Goal: Information Seeking & Learning: Learn about a topic

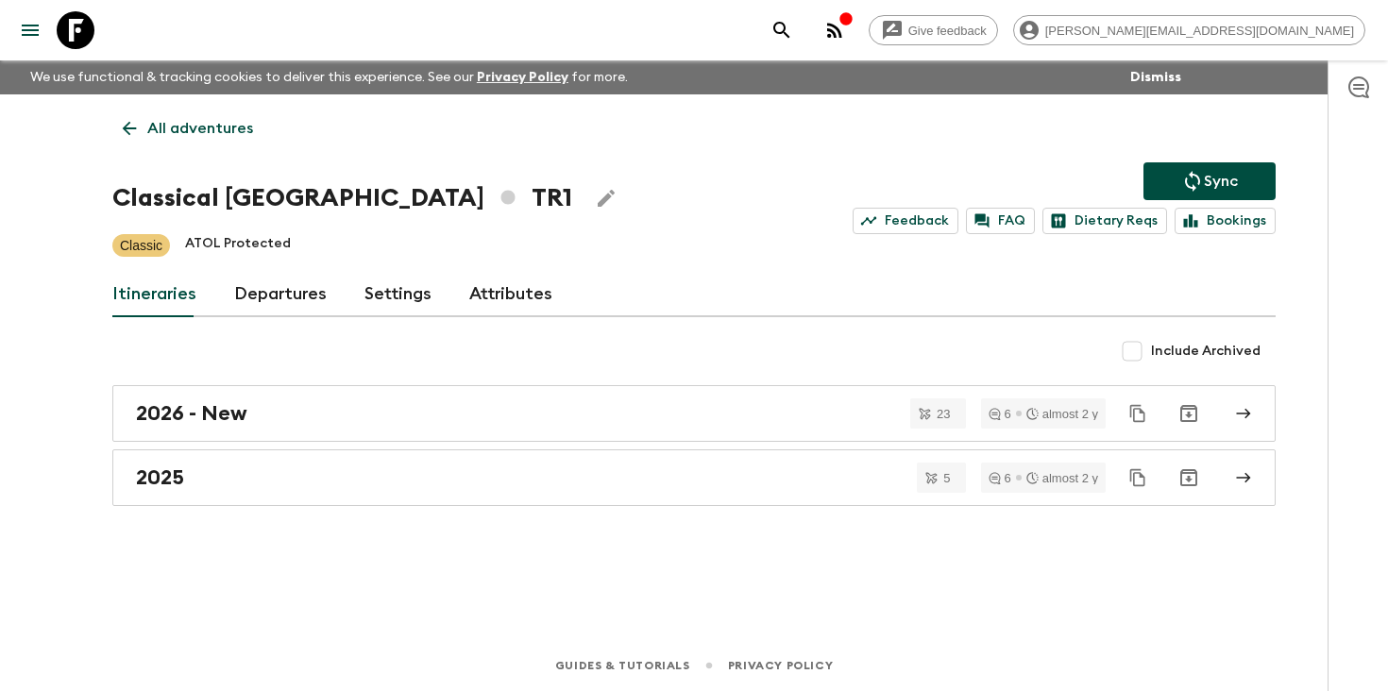
click at [793, 25] on icon "search adventures" at bounding box center [782, 30] width 23 height 23
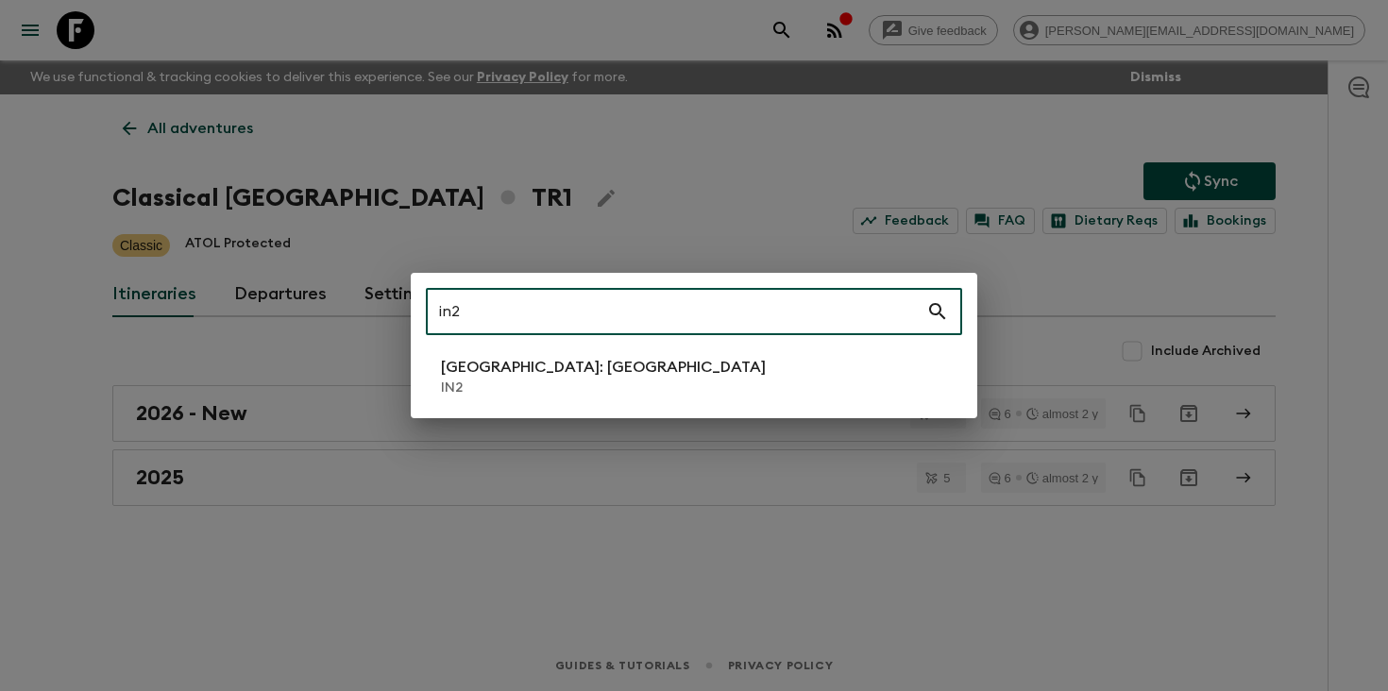
type input "in2"
click at [515, 380] on p "IN2" at bounding box center [603, 388] width 325 height 19
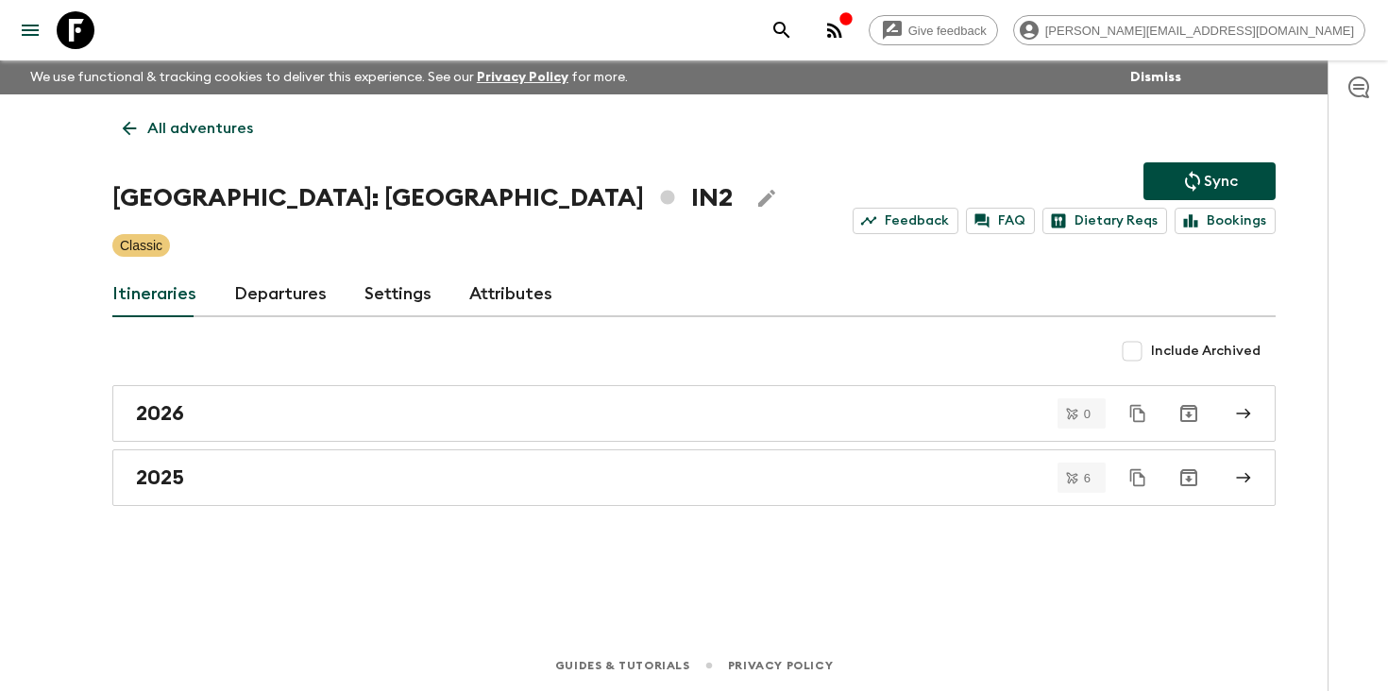
click at [264, 300] on link "Departures" at bounding box center [280, 294] width 93 height 45
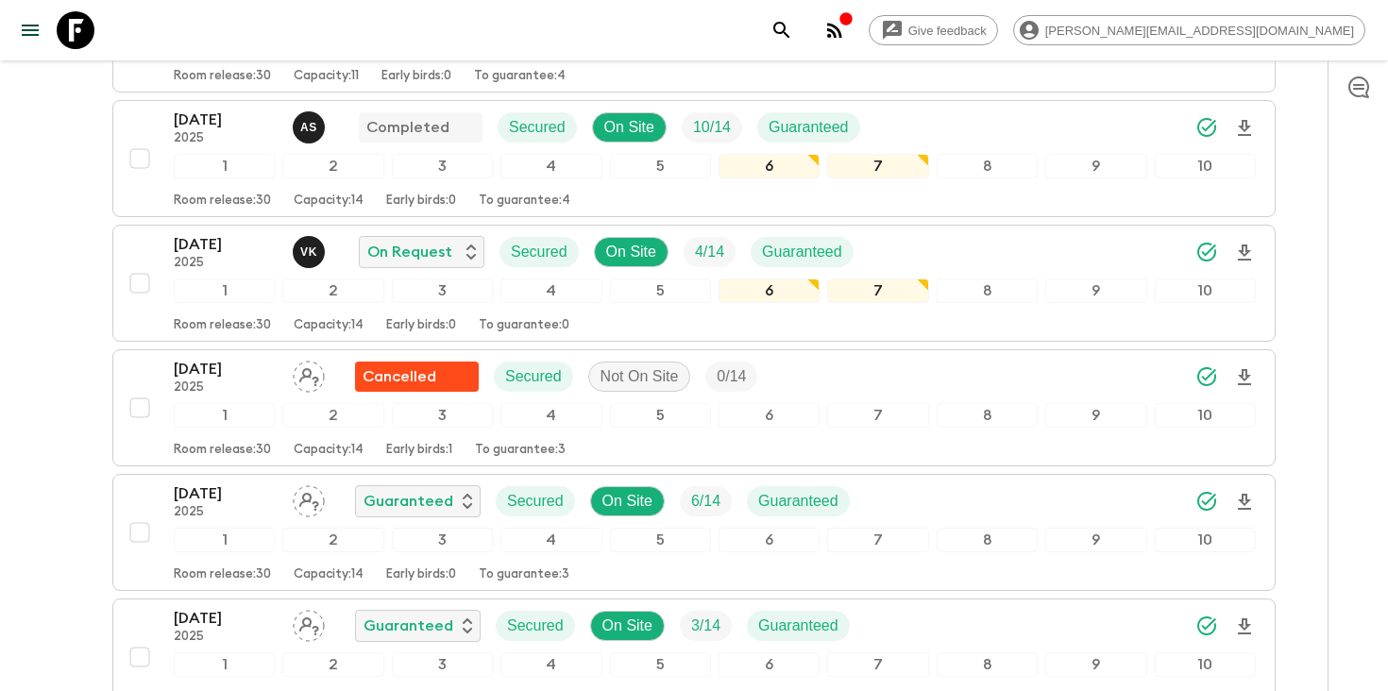
scroll to position [481, 0]
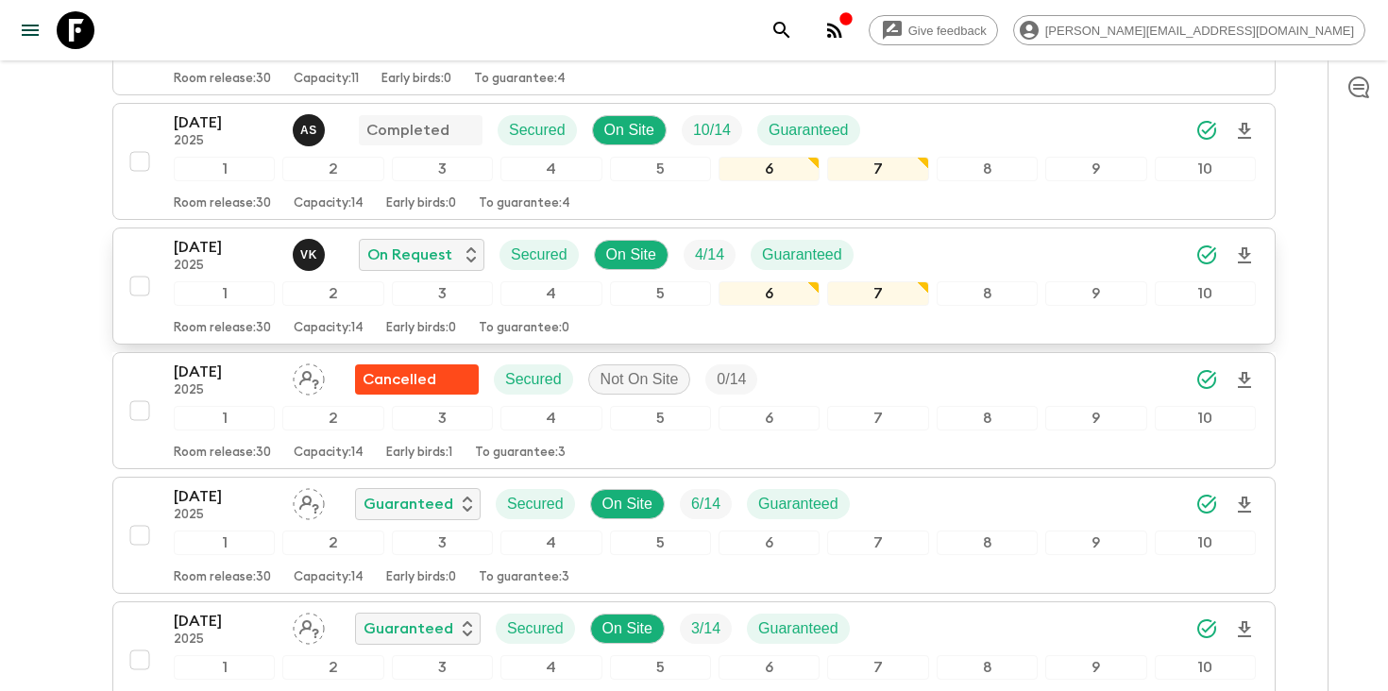
click at [225, 250] on p "[DATE]" at bounding box center [226, 247] width 104 height 23
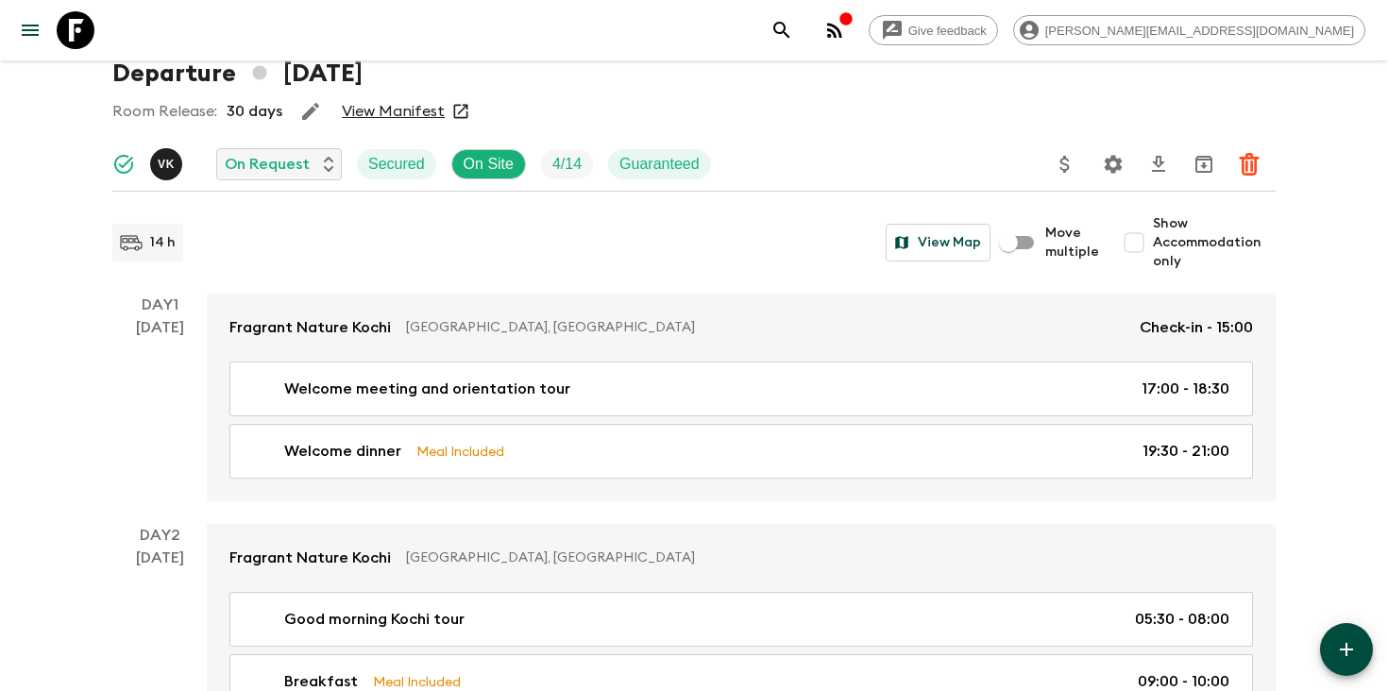
scroll to position [19, 0]
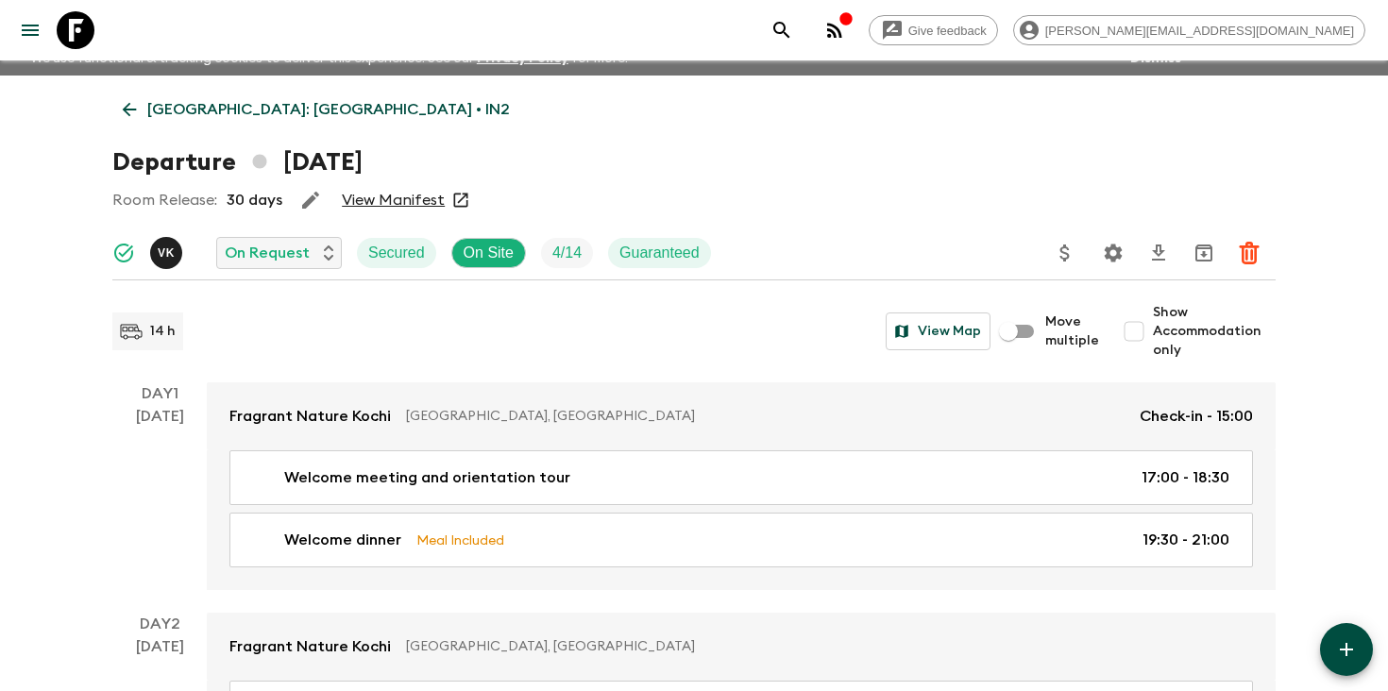
click at [1147, 342] on input "Show Accommodation only" at bounding box center [1134, 332] width 38 height 38
checkbox input "true"
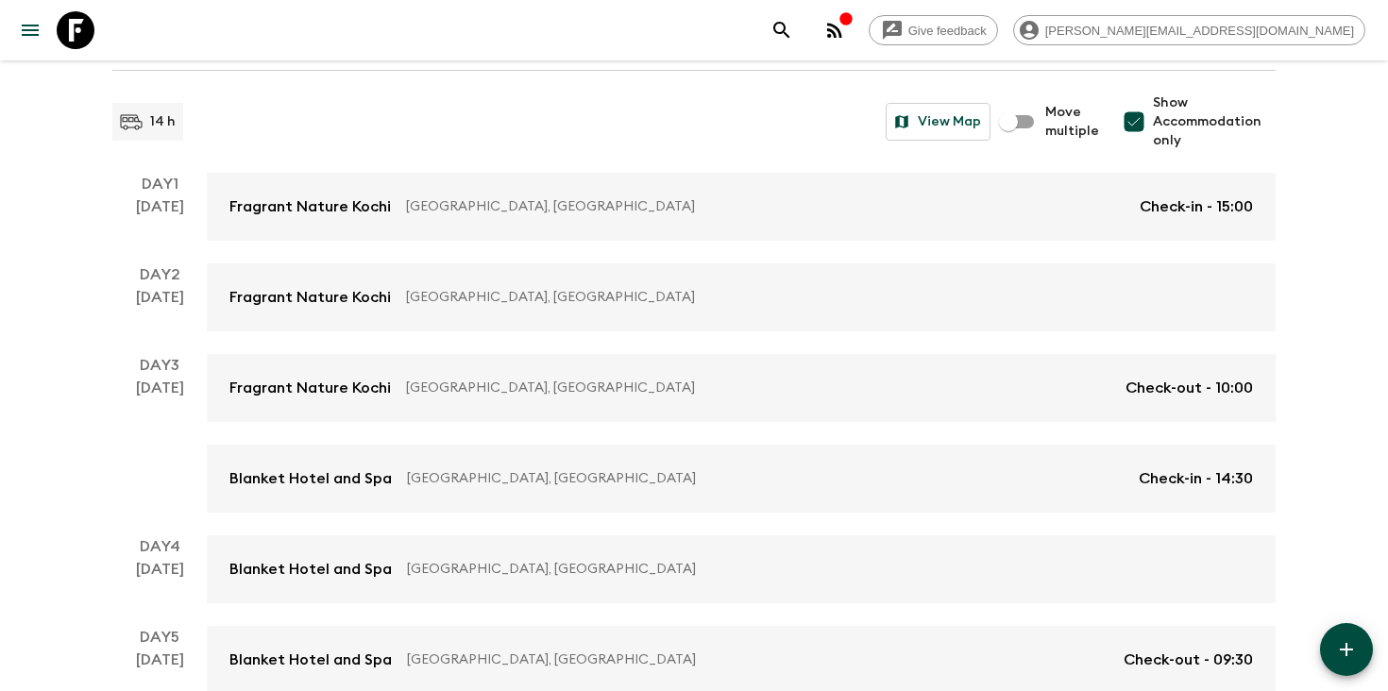
scroll to position [227, 0]
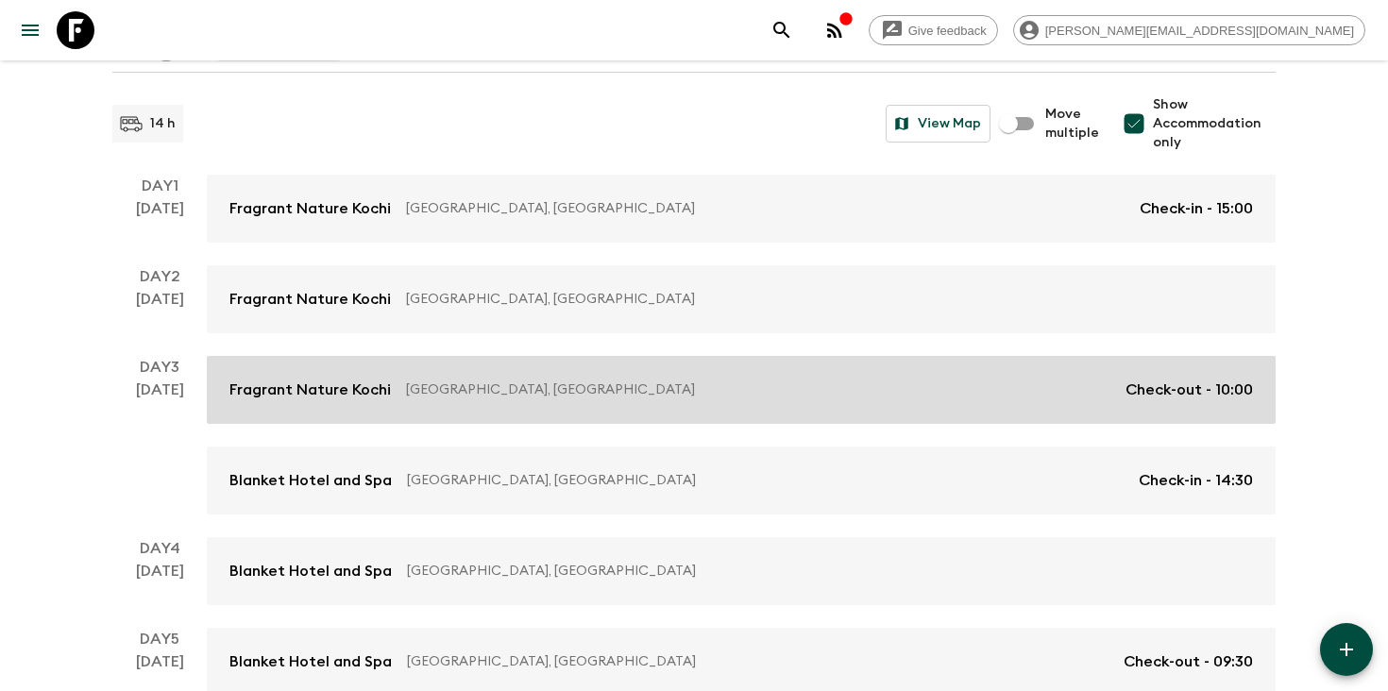
click at [578, 385] on p "[GEOGRAPHIC_DATA], [GEOGRAPHIC_DATA]" at bounding box center [758, 390] width 705 height 19
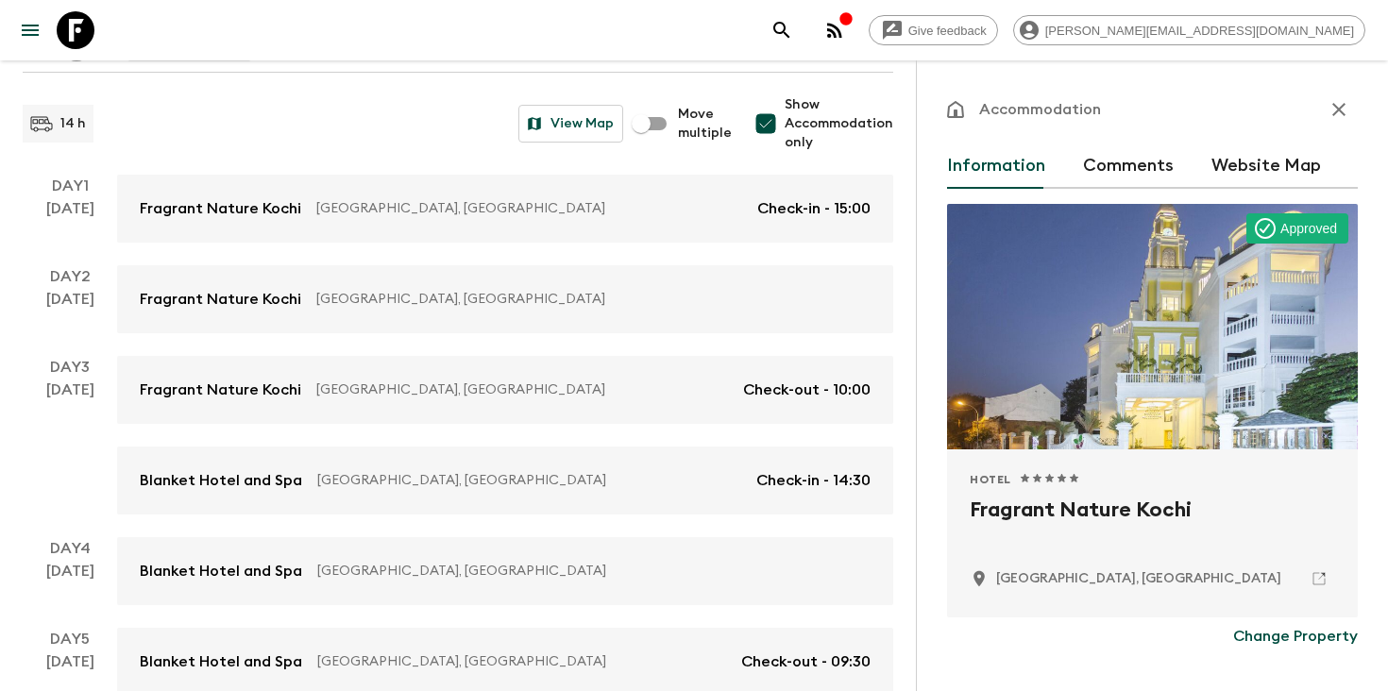
click at [1335, 111] on icon "button" at bounding box center [1339, 109] width 13 height 13
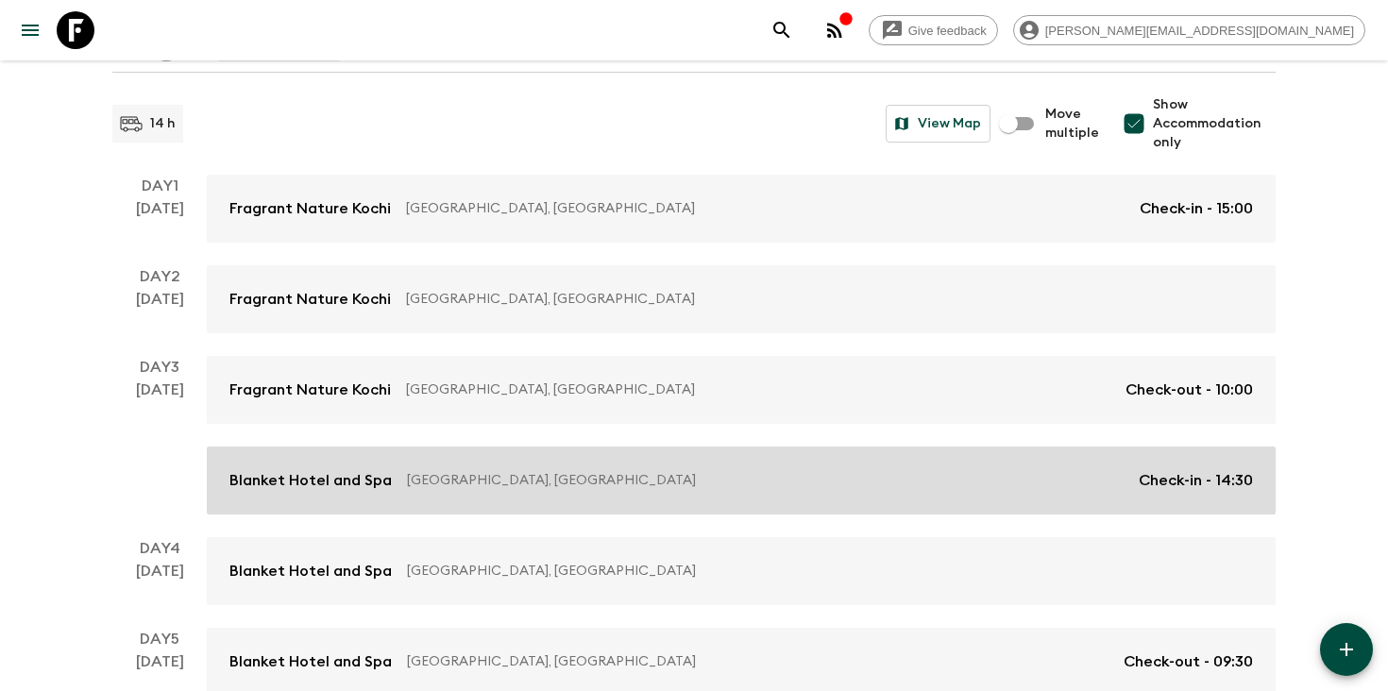
click at [509, 469] on div "[GEOGRAPHIC_DATA], [GEOGRAPHIC_DATA] Check-in - 14:30" at bounding box center [741, 480] width 1024 height 23
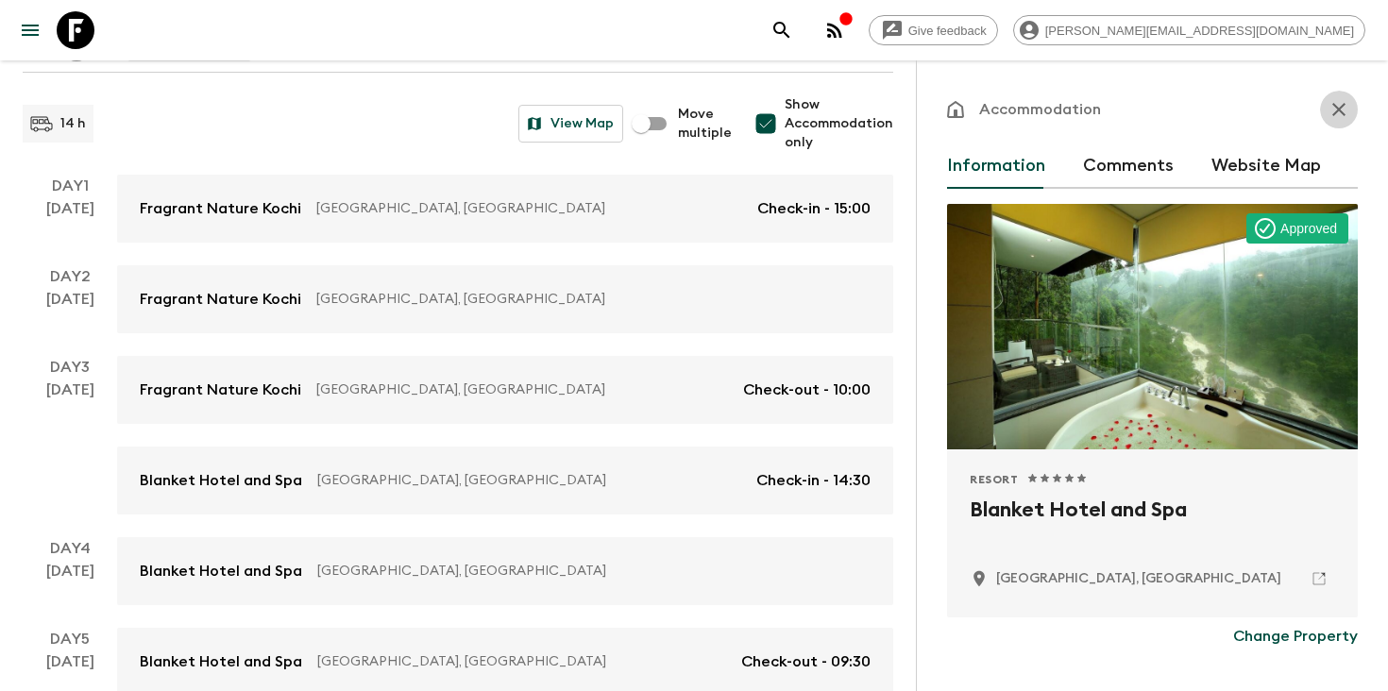
click at [1340, 111] on icon "button" at bounding box center [1339, 109] width 13 height 13
